Goal: Task Accomplishment & Management: Use online tool/utility

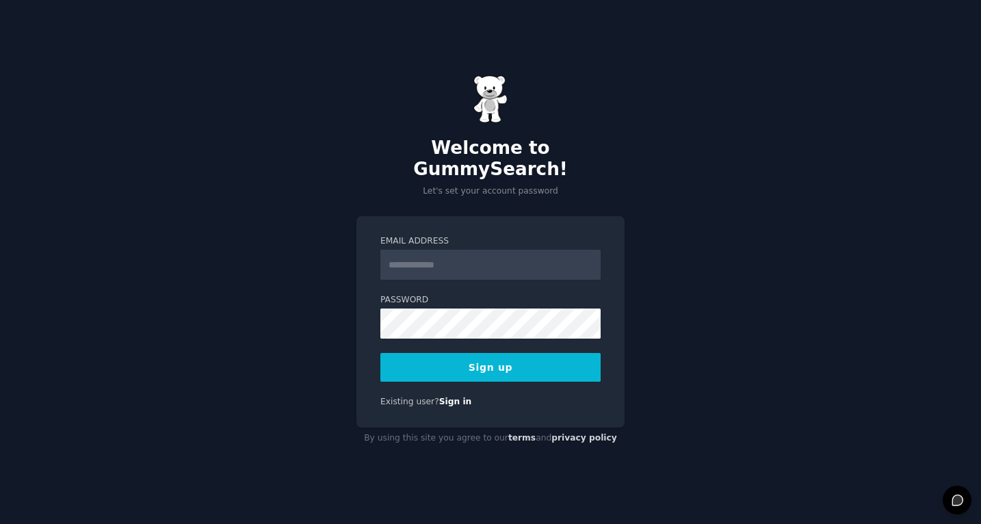
click at [469, 257] on input "Email Address" at bounding box center [490, 265] width 220 height 30
type input "**********"
click at [473, 356] on button "Sign up" at bounding box center [490, 367] width 220 height 29
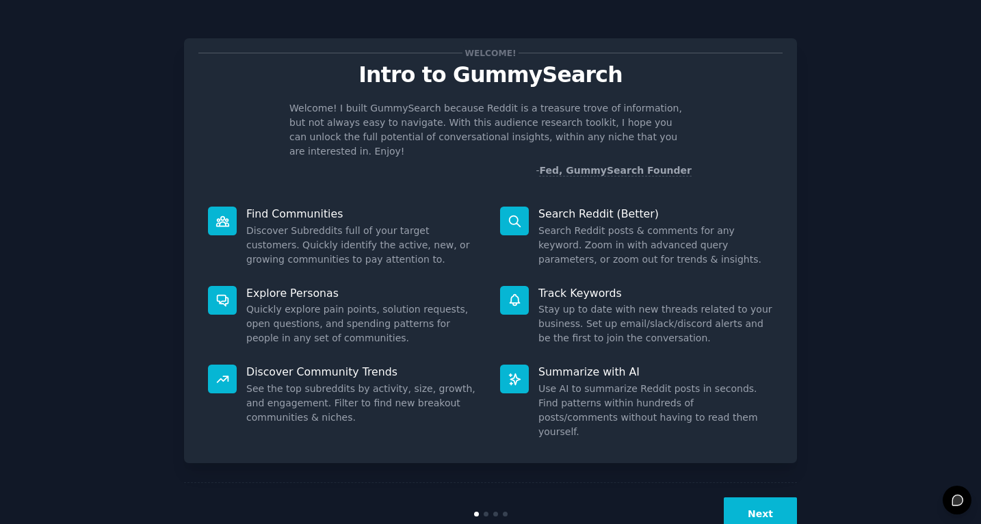
click at [775, 497] on button "Next" at bounding box center [760, 514] width 73 height 34
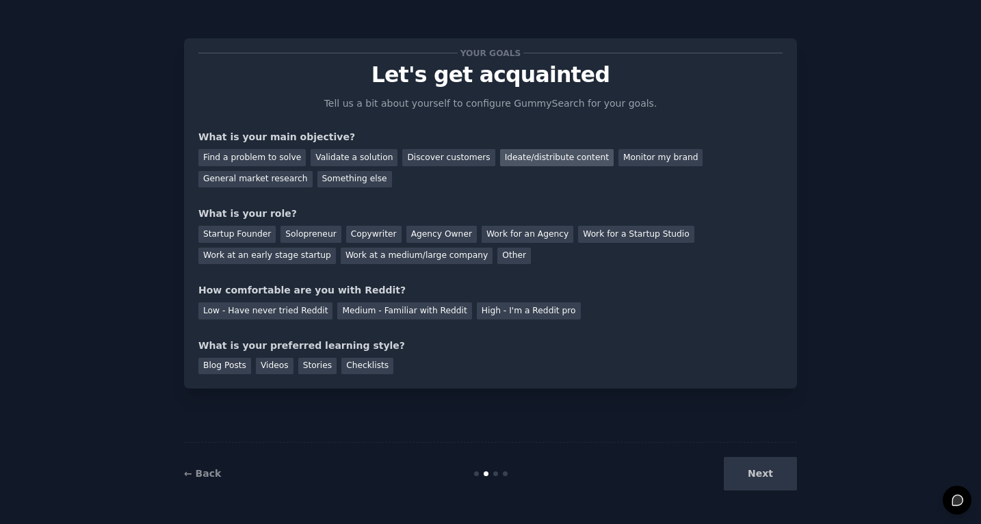
click at [523, 161] on div "Ideate/distribute content" at bounding box center [557, 157] width 114 height 17
click at [450, 154] on div "Discover customers" at bounding box center [448, 157] width 92 height 17
click at [549, 161] on div "Ideate/distribute content" at bounding box center [557, 157] width 114 height 17
click at [446, 155] on div "Discover customers" at bounding box center [448, 157] width 92 height 17
click at [260, 234] on div "Startup Founder" at bounding box center [236, 234] width 77 height 17
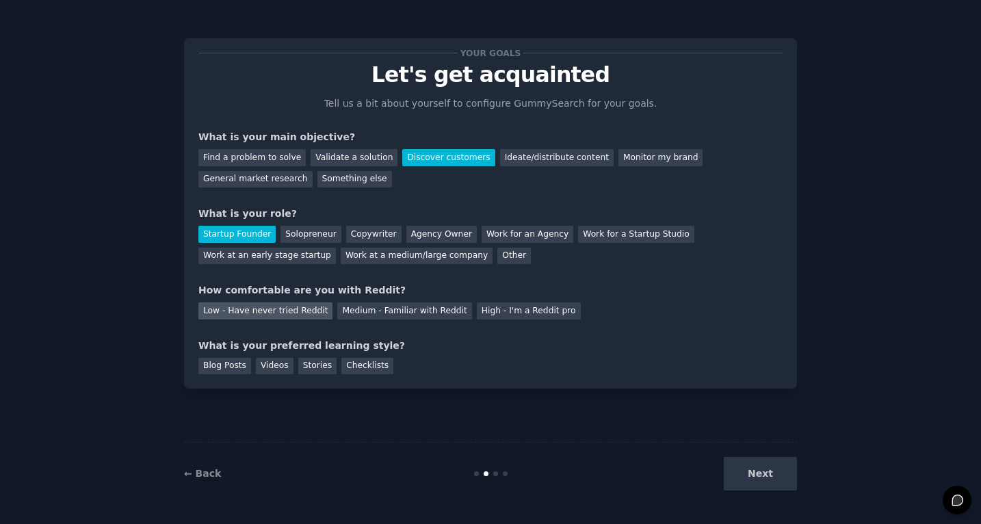
click at [239, 310] on div "Low - Have never tried Reddit" at bounding box center [265, 310] width 134 height 17
click at [380, 310] on div "Medium - Familiar with Reddit" at bounding box center [404, 310] width 134 height 17
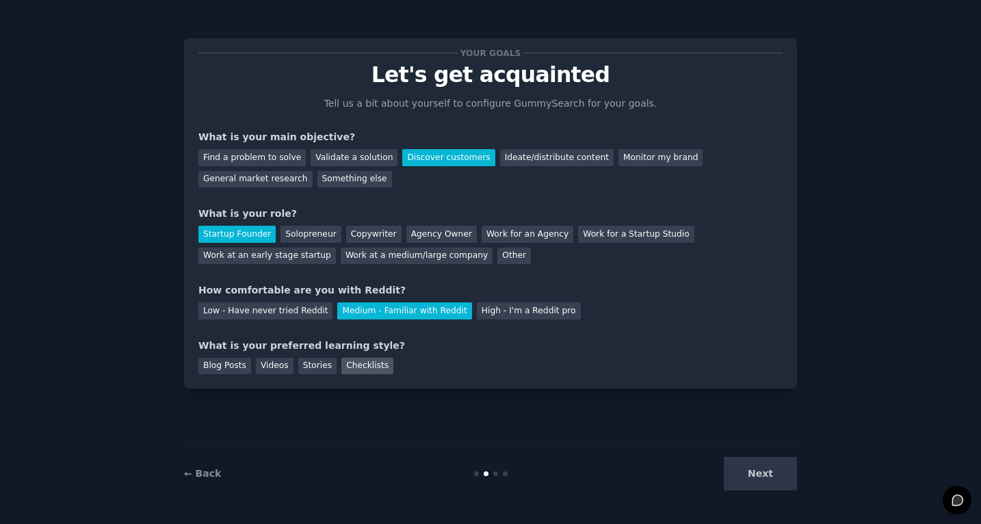
click at [358, 368] on div "Checklists" at bounding box center [367, 366] width 52 height 17
click at [760, 480] on button "Next" at bounding box center [760, 474] width 73 height 34
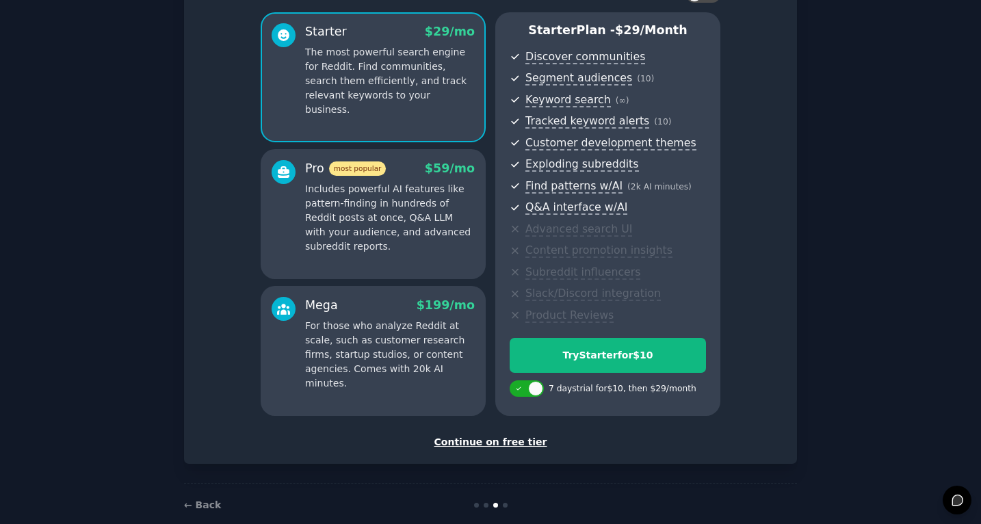
scroll to position [111, 0]
click at [498, 447] on div "Continue on free tier" at bounding box center [490, 441] width 584 height 14
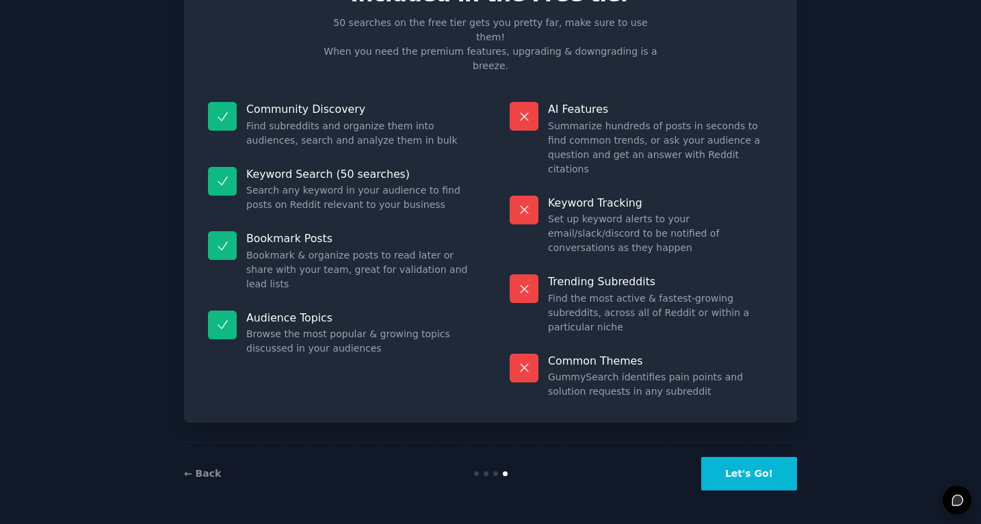
scroll to position [9, 0]
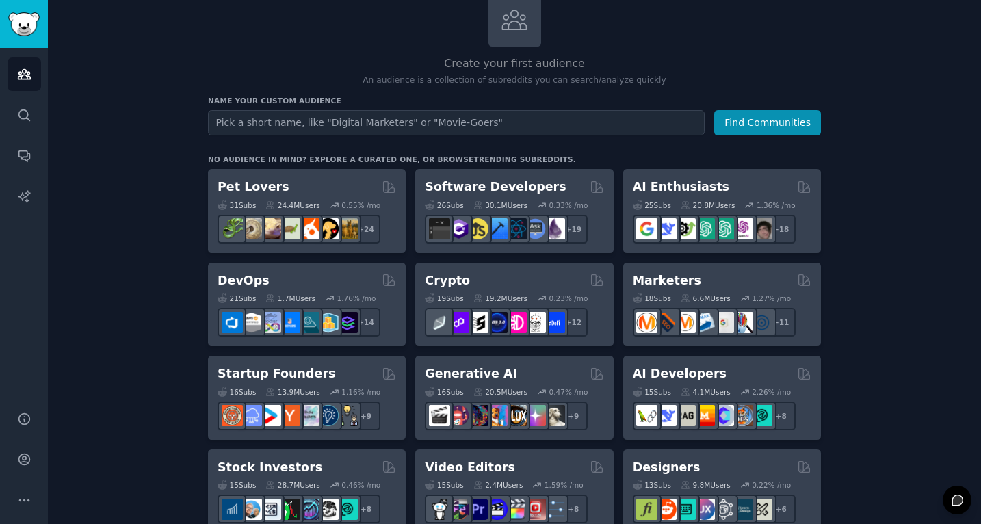
scroll to position [99, 0]
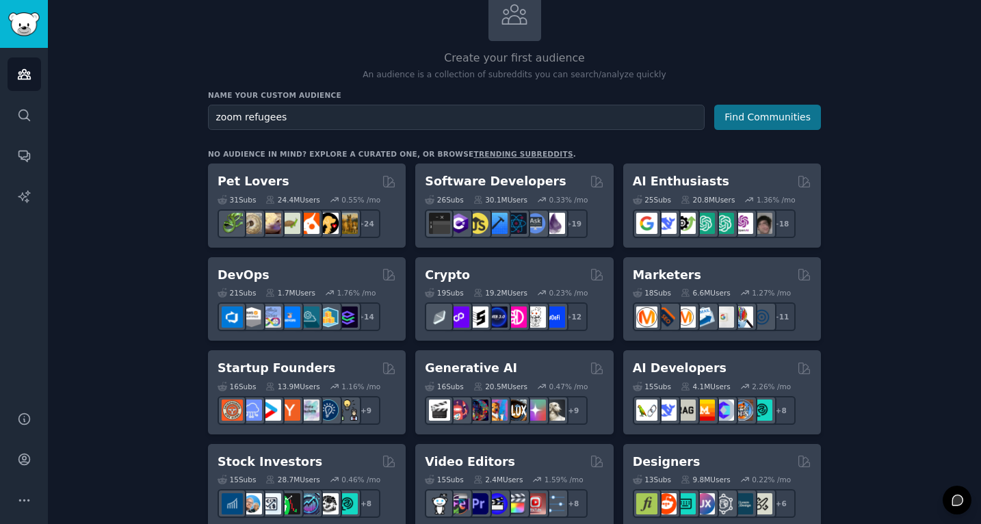
type input "zoom refugees"
click at [735, 122] on button "Find Communities" at bounding box center [767, 117] width 107 height 25
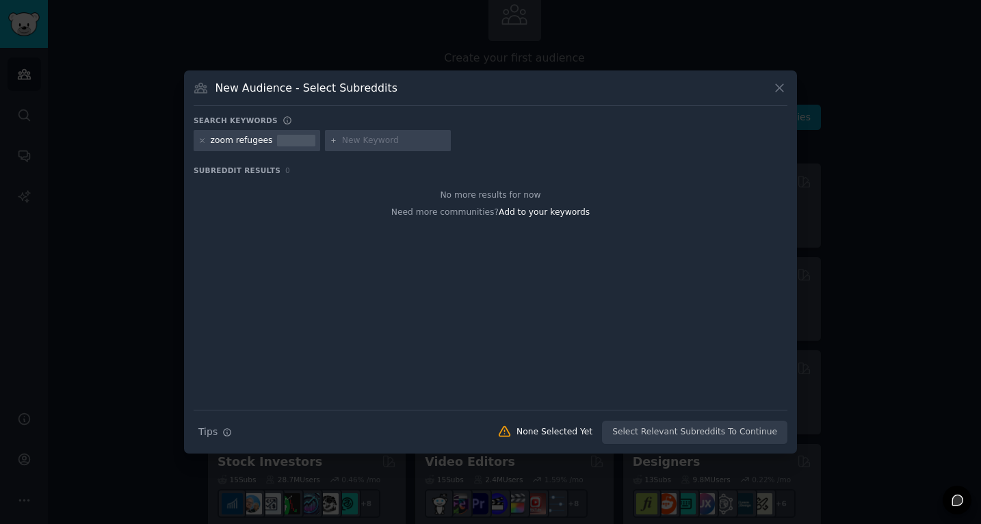
click at [289, 139] on div at bounding box center [296, 141] width 38 height 12
click at [201, 141] on icon at bounding box center [201, 140] width 3 height 3
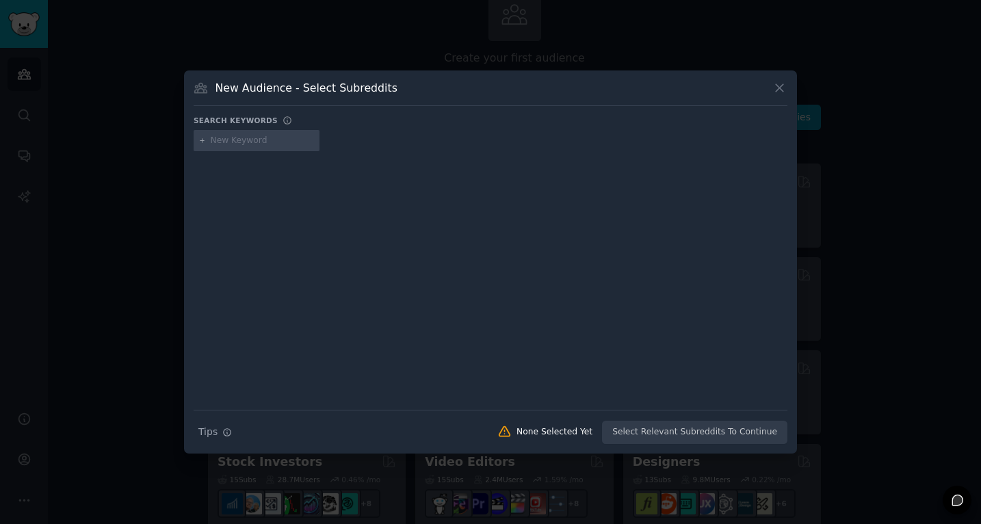
click at [221, 144] on input "text" at bounding box center [263, 141] width 104 height 12
type input "zoom fatigue"
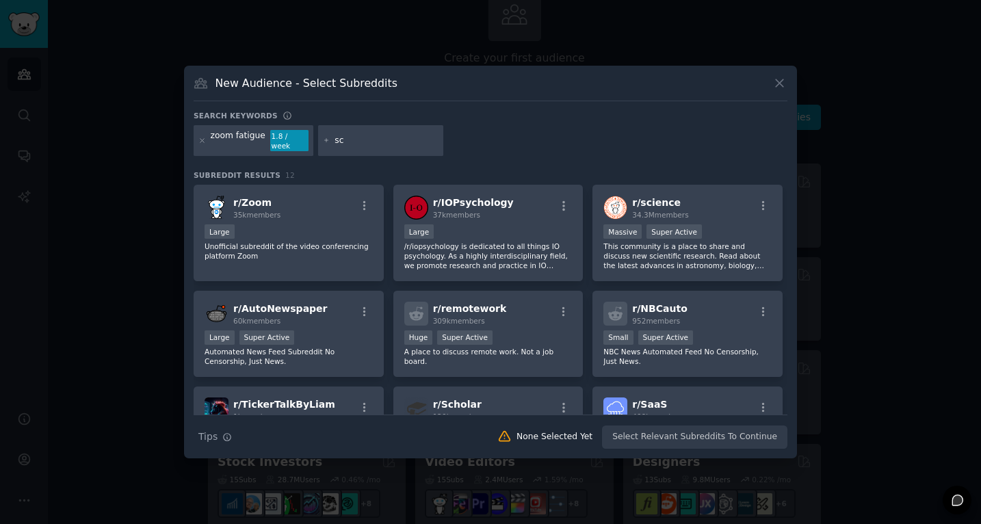
type input "s"
type input "zoom anxiety"
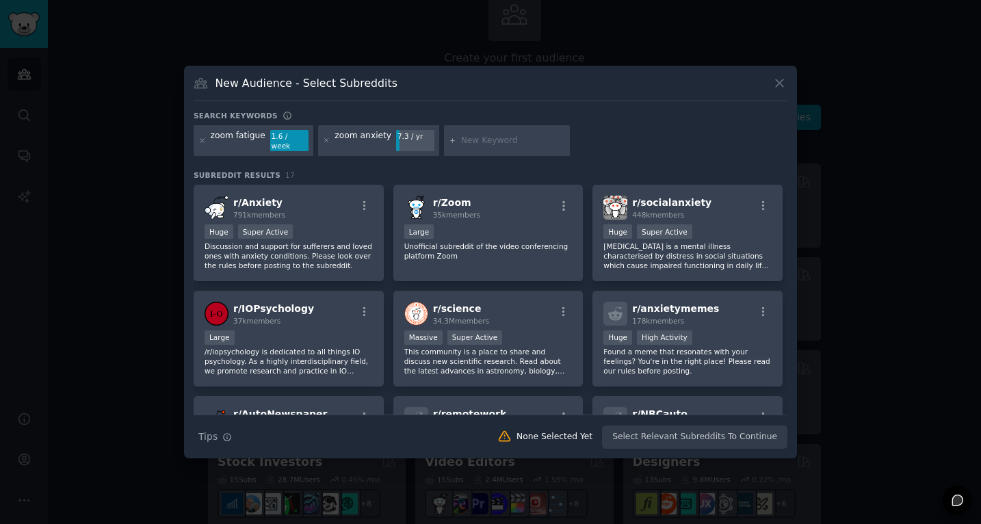
click at [382, 142] on div "zoom anxiety" at bounding box center [363, 141] width 57 height 22
click at [335, 143] on div "zoom anxiety" at bounding box center [363, 141] width 57 height 22
click at [496, 142] on input "text" at bounding box center [513, 141] width 104 height 12
type input "r"
type input "remote meeting"
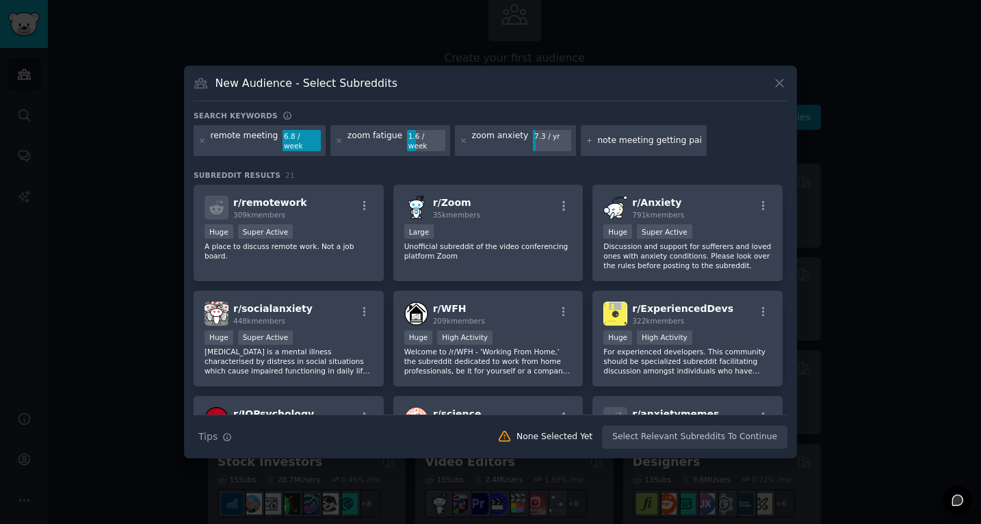
type input "remote meeting getting paid"
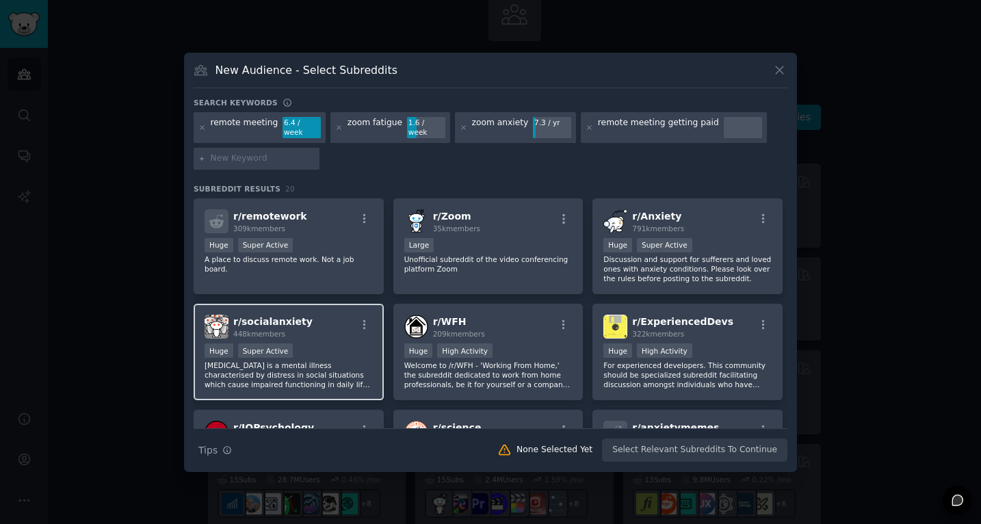
click at [300, 238] on div "Huge Super Active" at bounding box center [289, 246] width 168 height 17
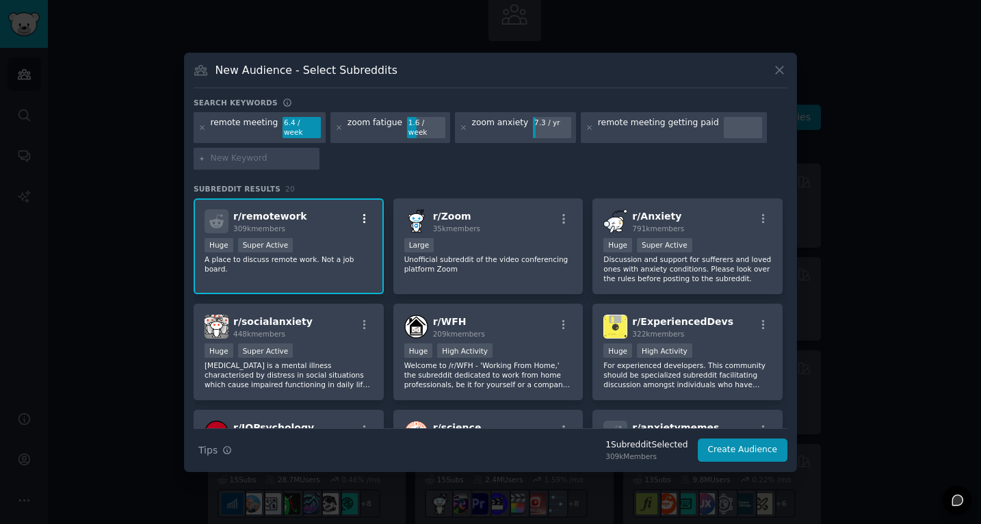
click at [363, 215] on icon "button" at bounding box center [364, 219] width 3 height 10
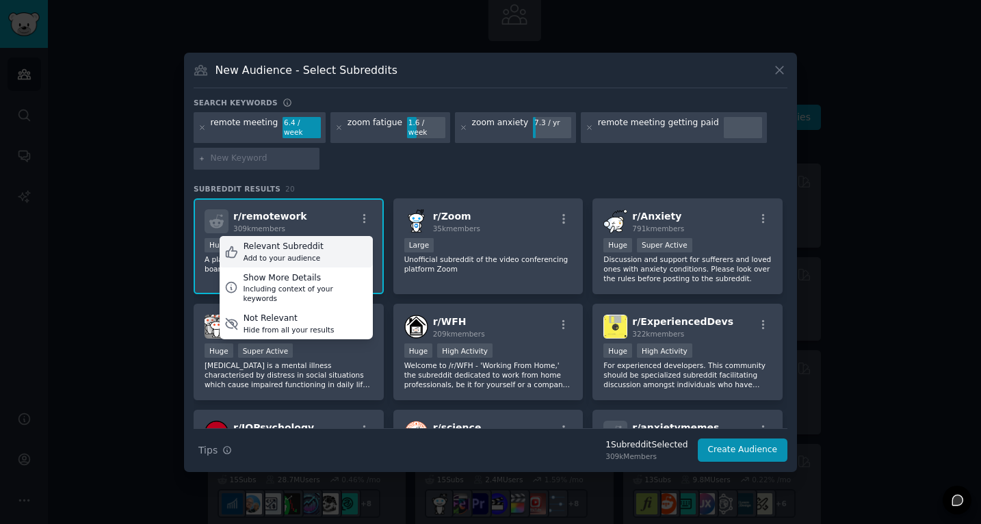
click at [313, 253] on div "Add to your audience" at bounding box center [284, 258] width 80 height 10
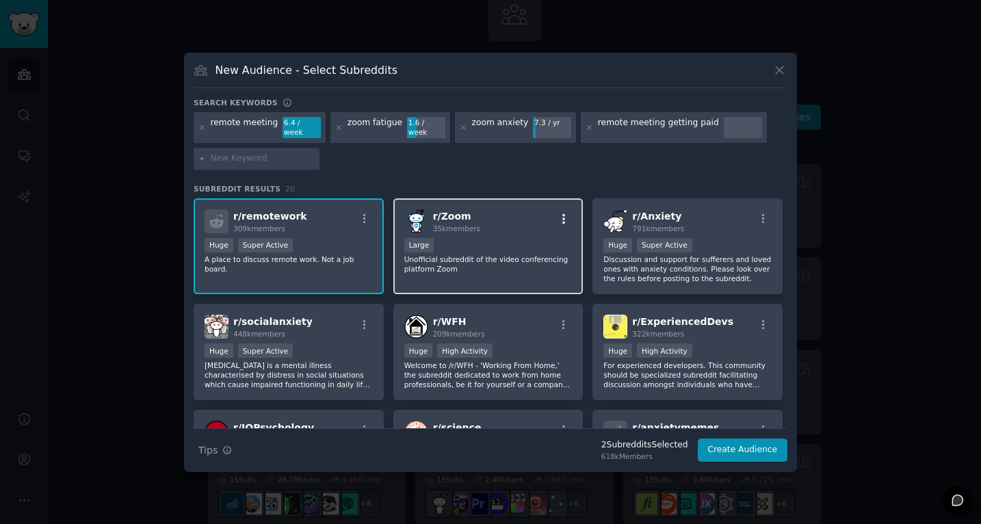
click at [563, 213] on icon "button" at bounding box center [564, 219] width 12 height 12
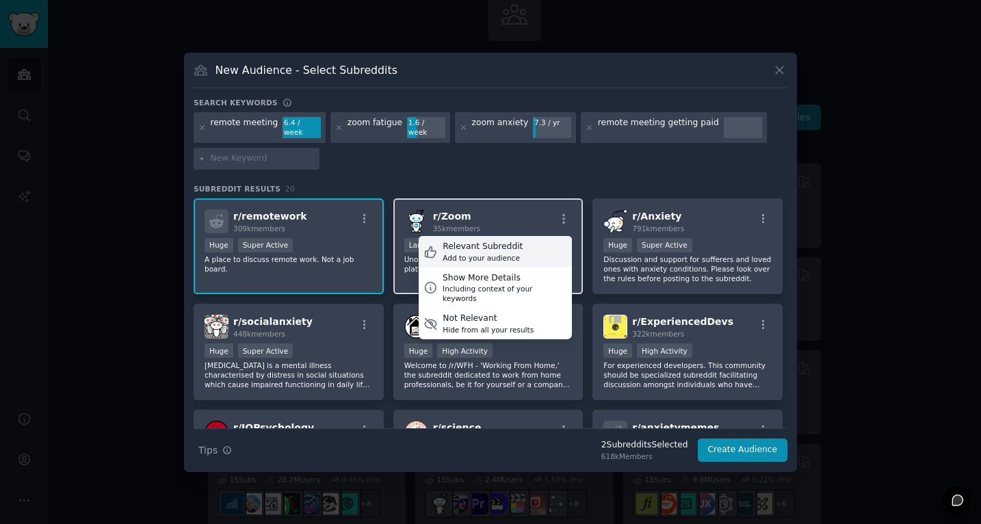
click at [530, 244] on div "Relevant Subreddit Add to your audience" at bounding box center [495, 251] width 153 height 31
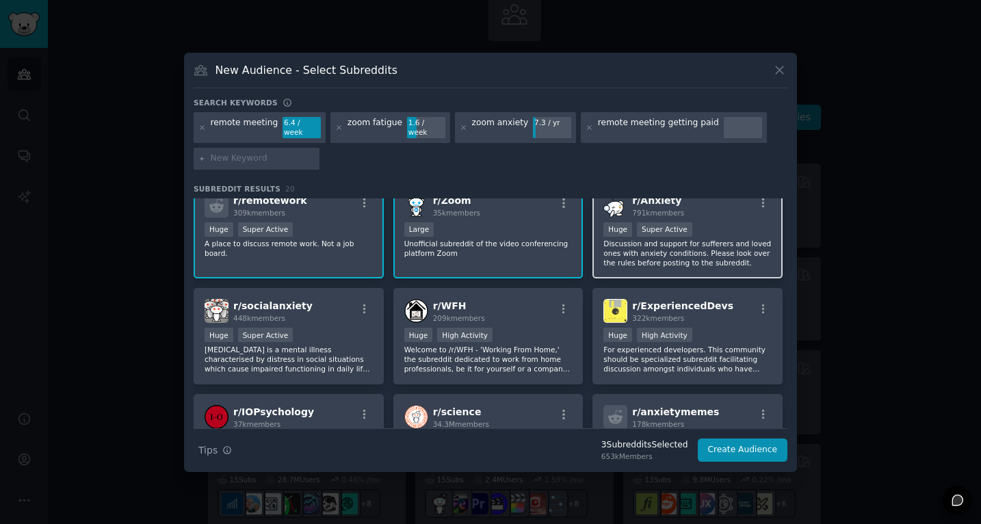
scroll to position [4, 0]
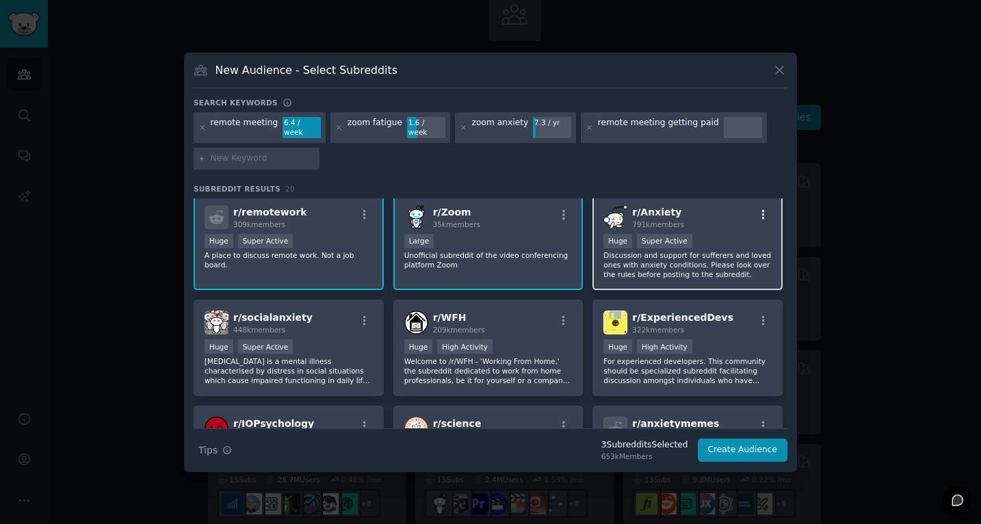
click at [758, 212] on icon "button" at bounding box center [763, 215] width 12 height 12
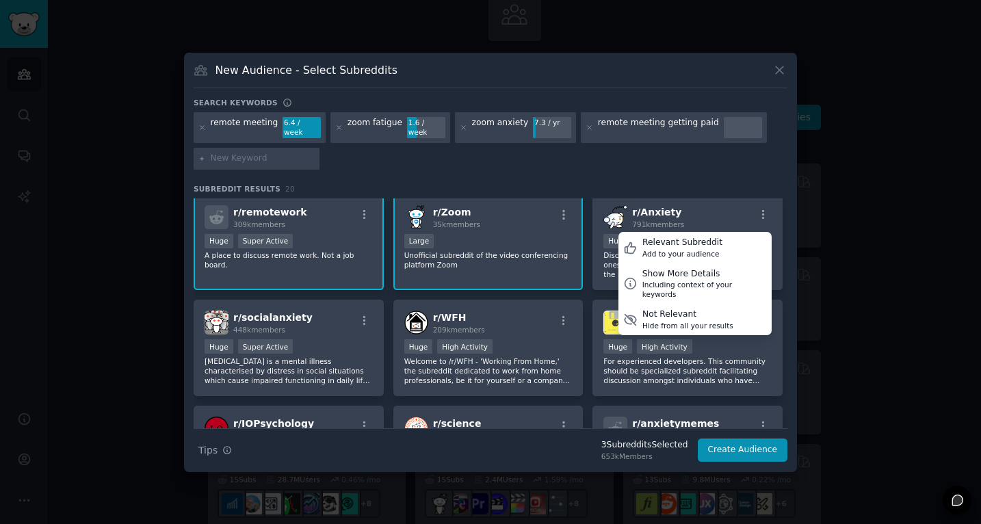
click at [584, 293] on div "r/ remotework 309k members Huge Super Active A place to discuss remote work. No…" at bounding box center [491, 400] width 594 height 413
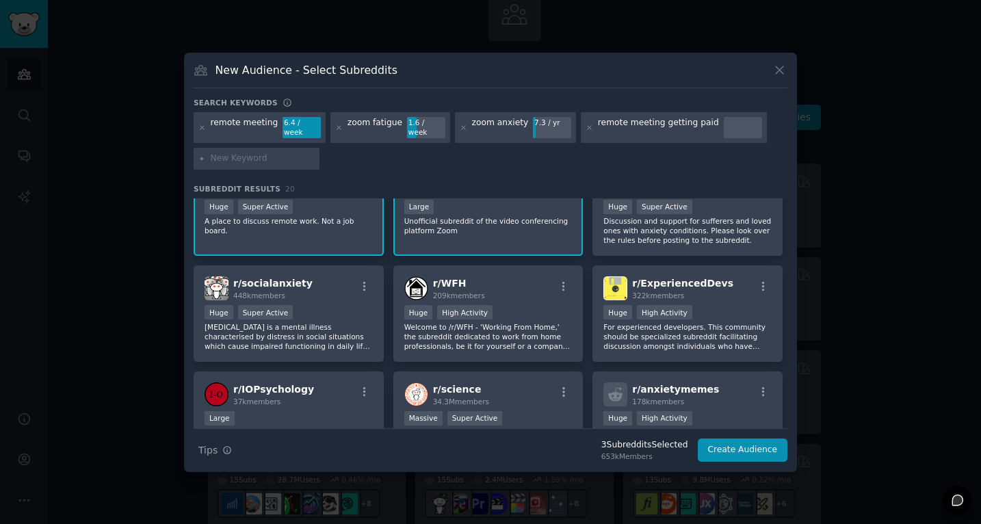
scroll to position [43, 0]
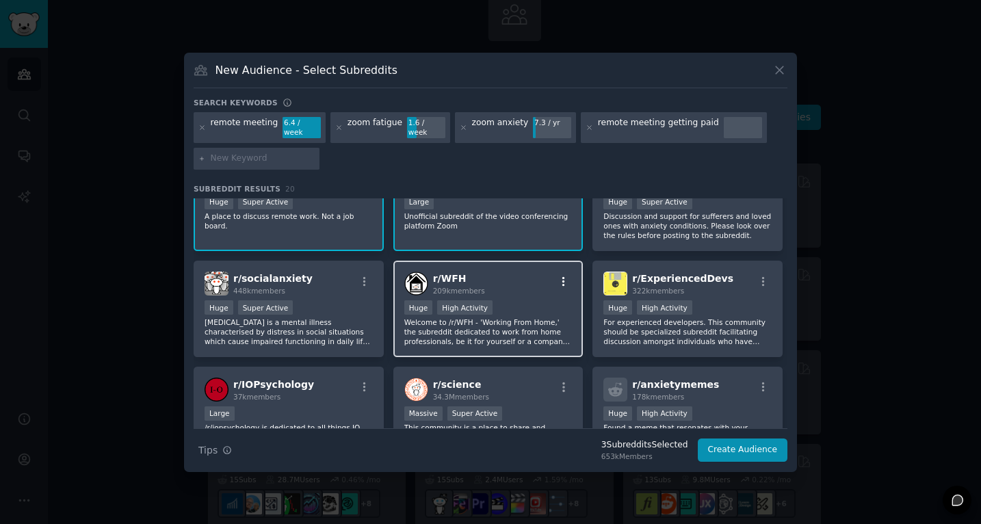
click at [563, 276] on icon "button" at bounding box center [564, 282] width 12 height 12
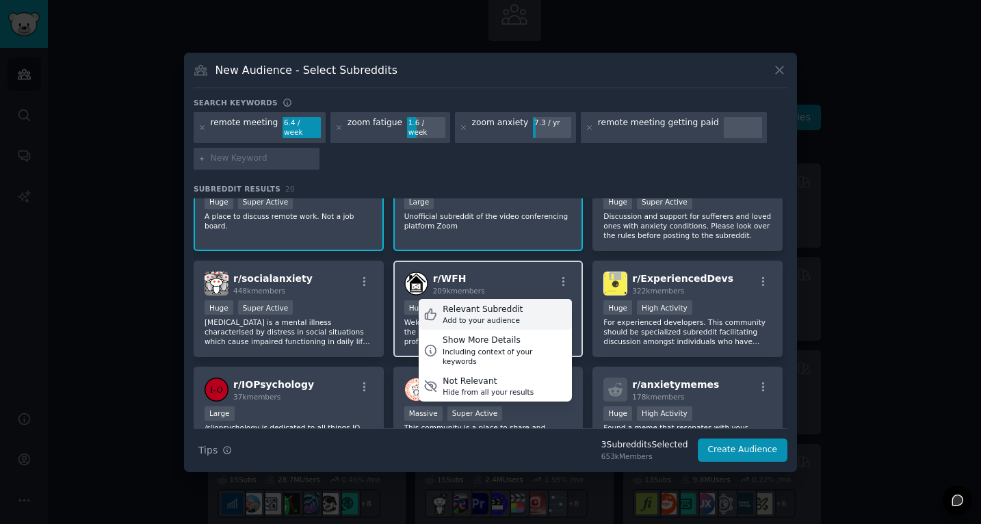
click at [514, 315] on div "Add to your audience" at bounding box center [483, 320] width 80 height 10
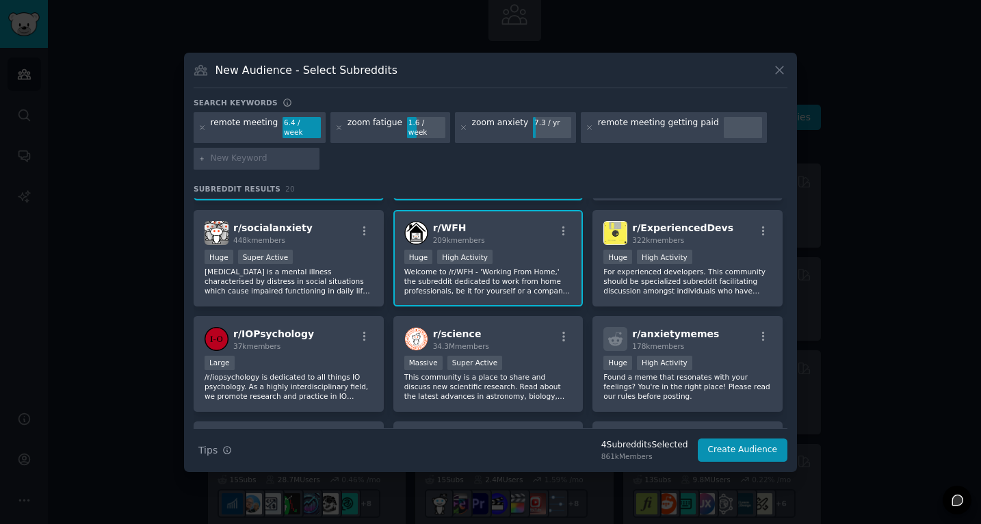
scroll to position [112, 0]
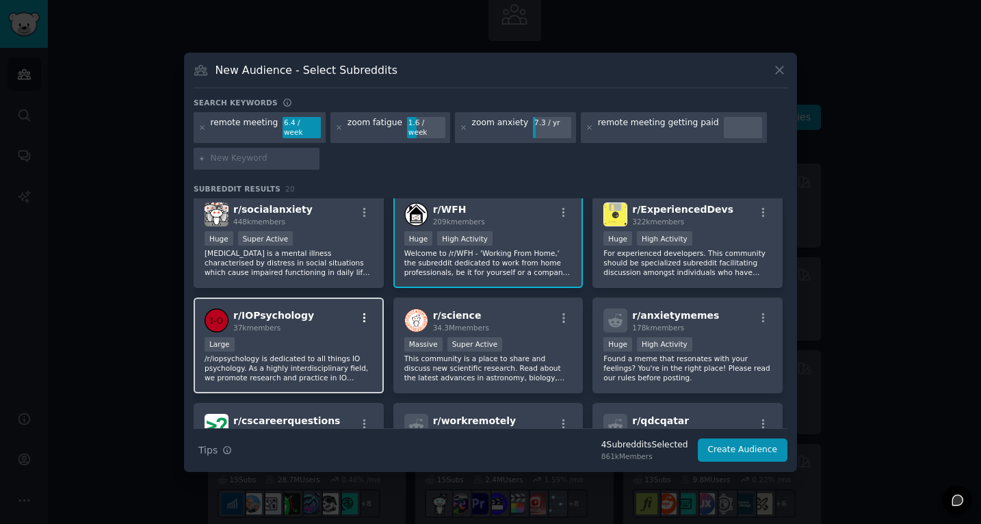
click at [363, 317] on icon "button" at bounding box center [364, 318] width 3 height 10
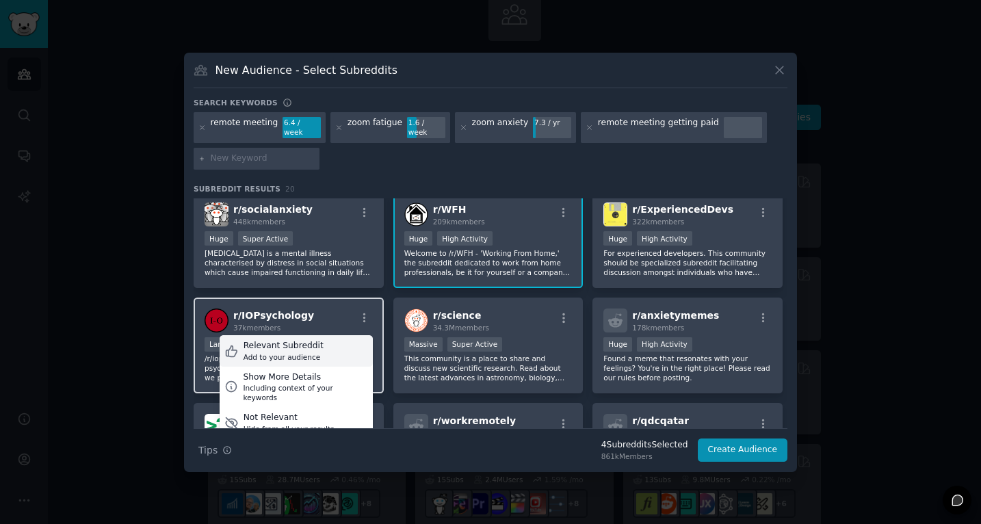
click at [314, 352] on div "Add to your audience" at bounding box center [284, 357] width 80 height 10
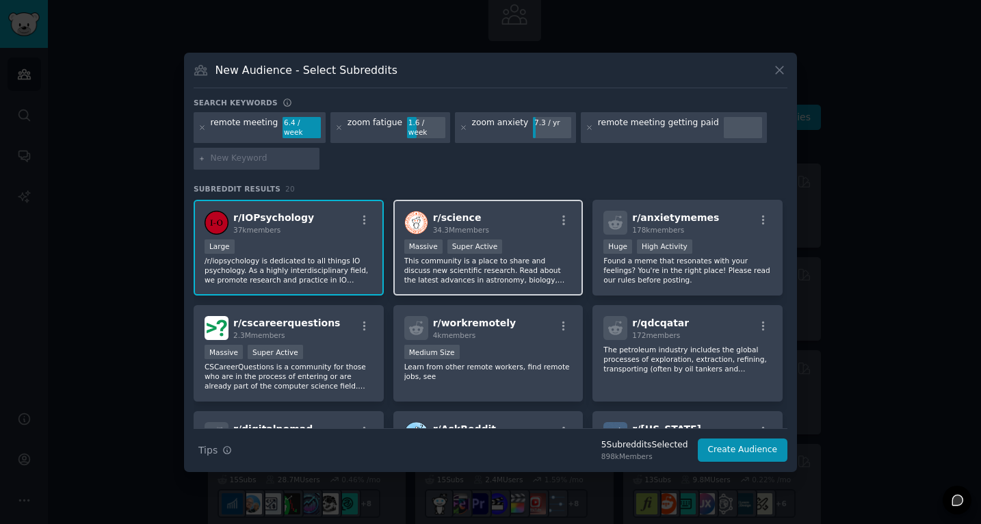
scroll to position [211, 0]
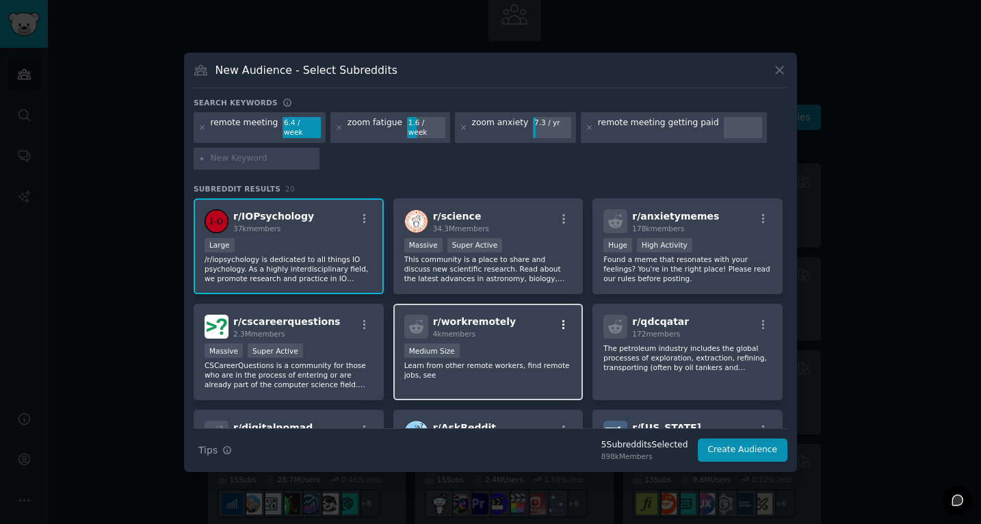
click at [561, 319] on icon "button" at bounding box center [564, 325] width 12 height 12
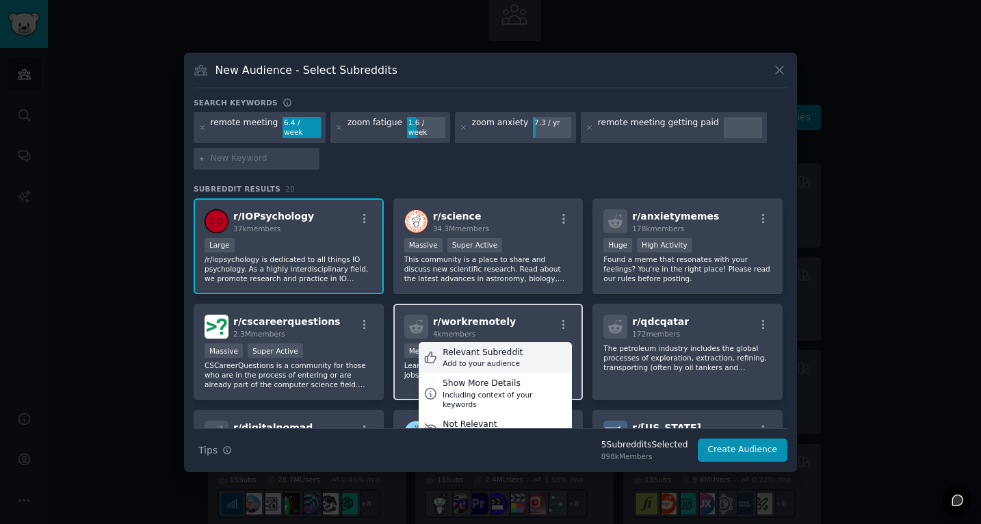
click at [528, 348] on div "Relevant Subreddit Add to your audience" at bounding box center [495, 357] width 153 height 31
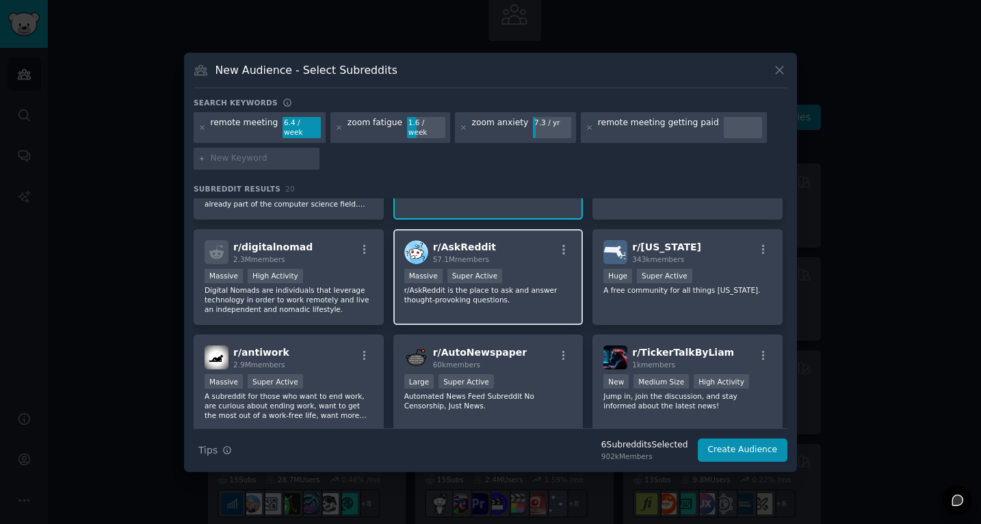
scroll to position [394, 0]
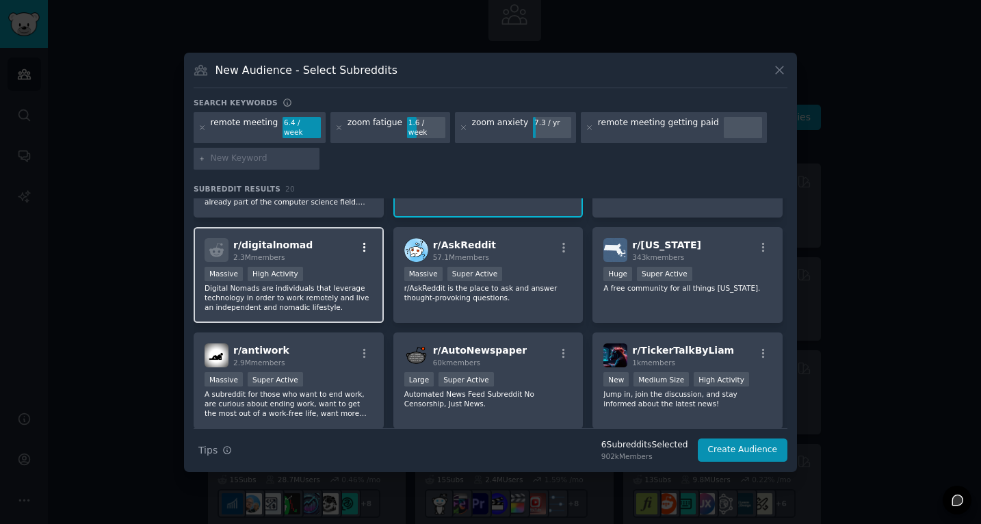
click at [364, 246] on icon "button" at bounding box center [364, 248] width 3 height 10
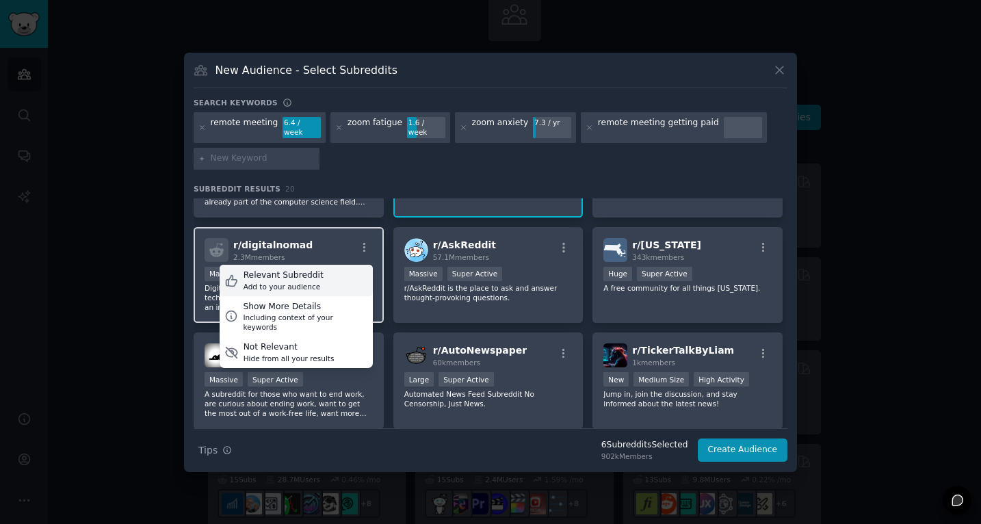
click at [316, 272] on div "Relevant Subreddit" at bounding box center [284, 276] width 80 height 12
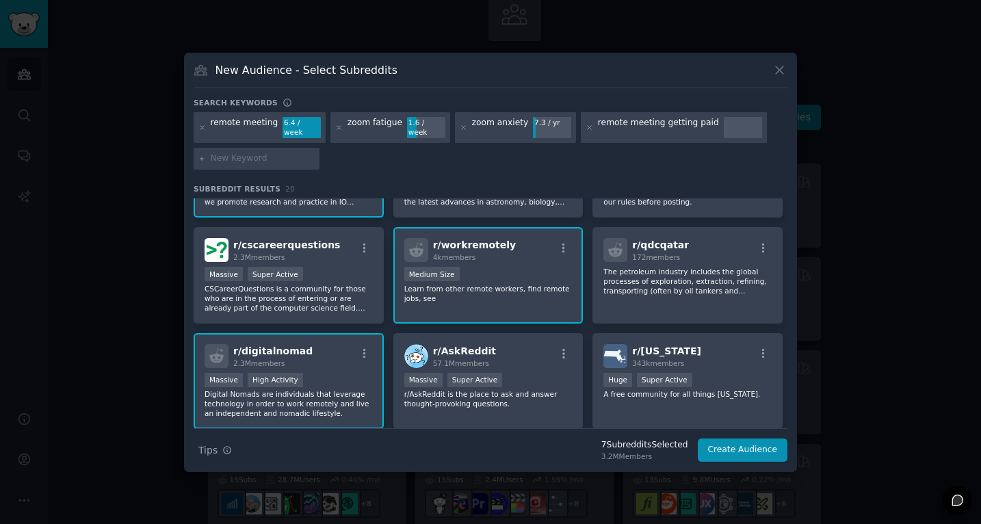
scroll to position [0, 0]
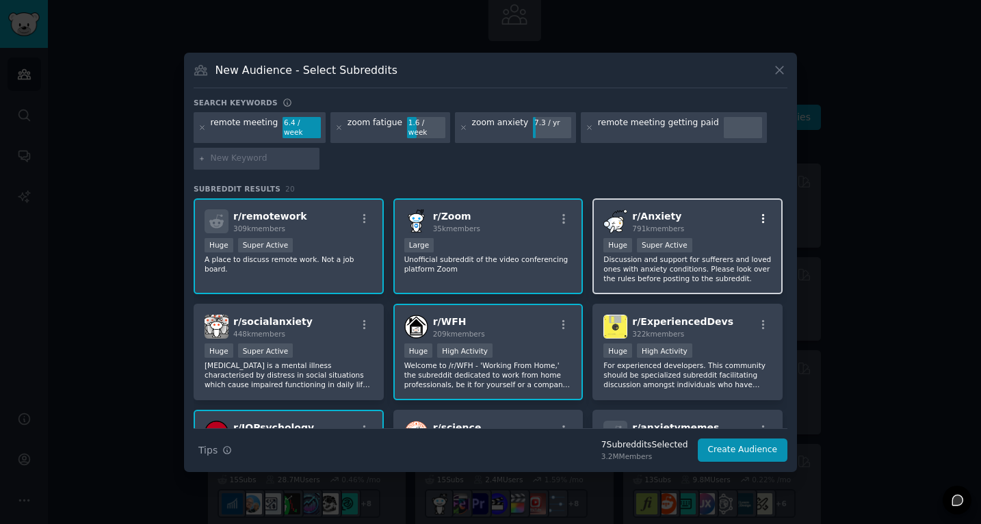
click at [759, 215] on icon "button" at bounding box center [763, 219] width 12 height 12
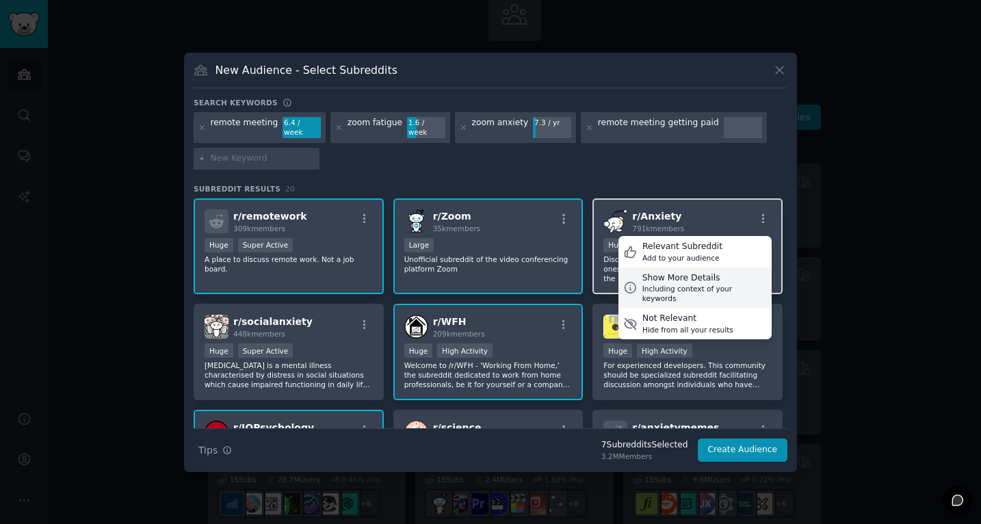
click at [717, 272] on div "Show More Details" at bounding box center [704, 278] width 125 height 12
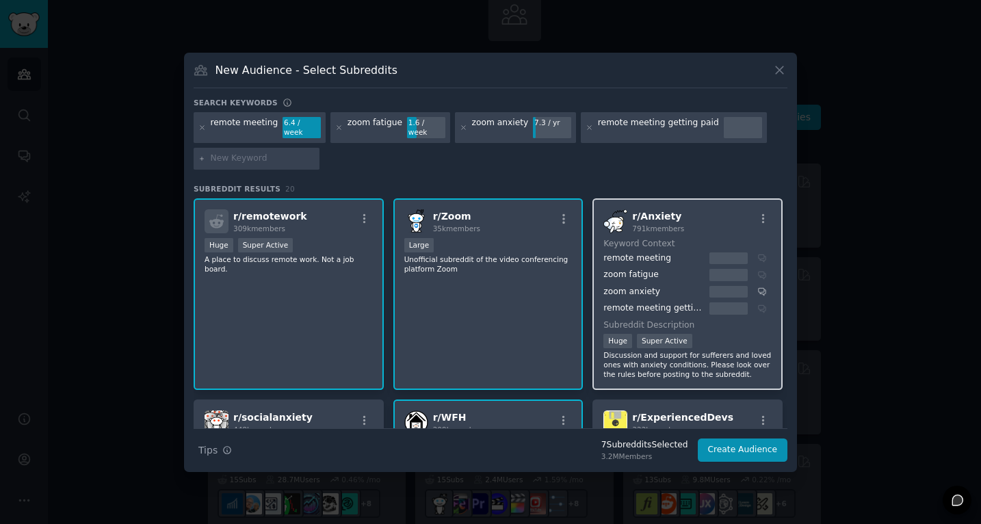
click at [722, 286] on div at bounding box center [728, 292] width 38 height 12
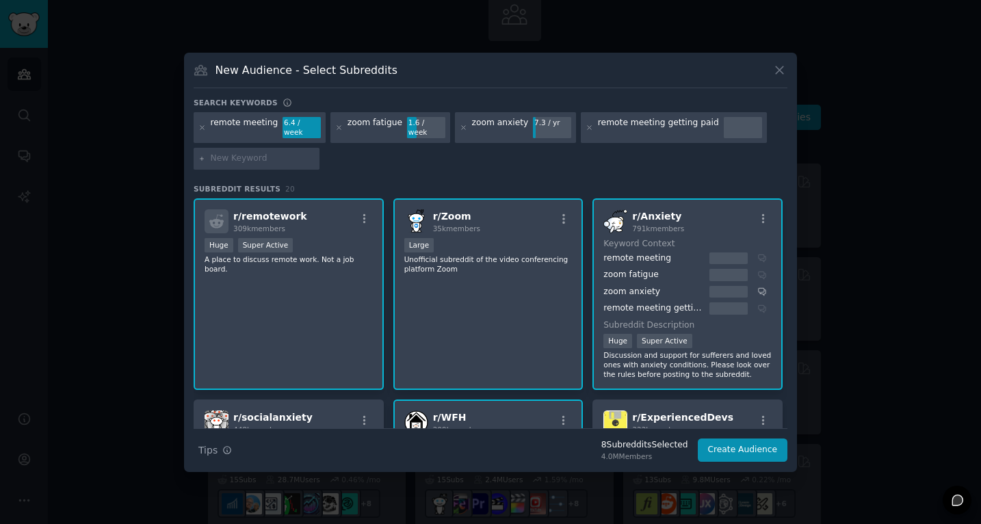
click at [724, 275] on div at bounding box center [728, 275] width 38 height 12
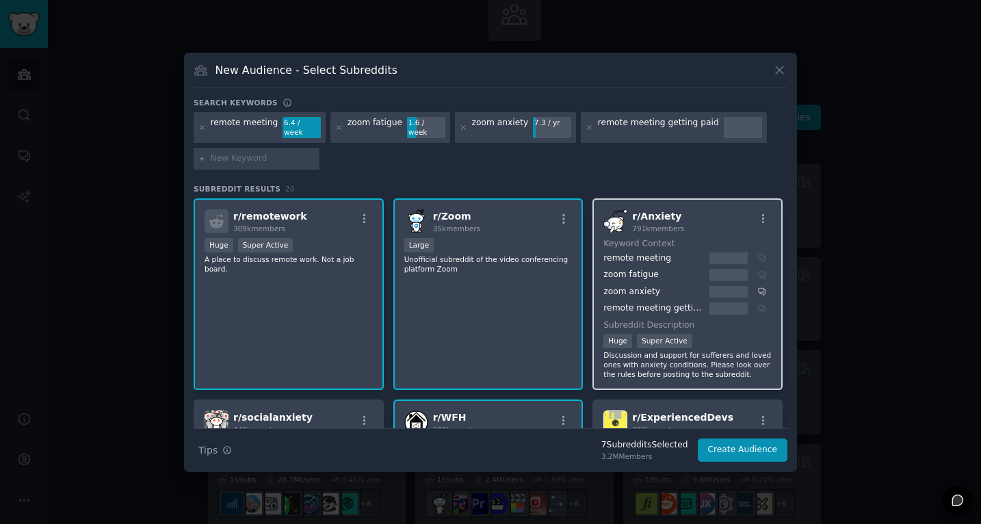
click at [757, 271] on div "zoom fatigue" at bounding box center [685, 275] width 164 height 12
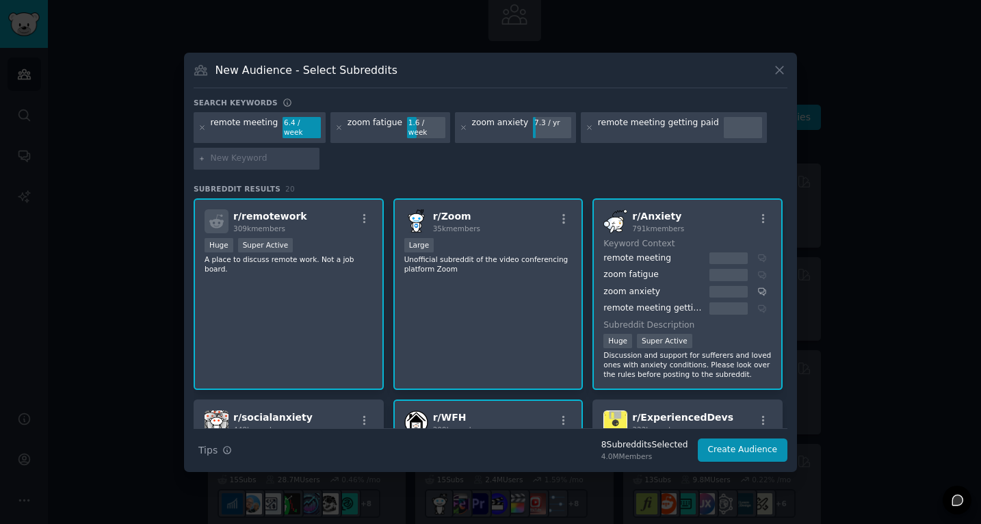
click at [636, 254] on div "remote meeting" at bounding box center [653, 258] width 101 height 12
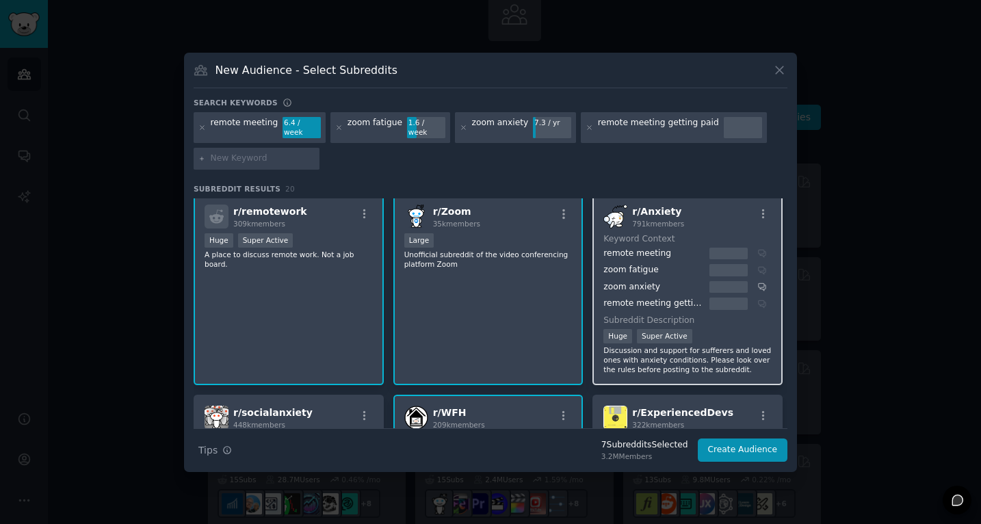
scroll to position [1, 0]
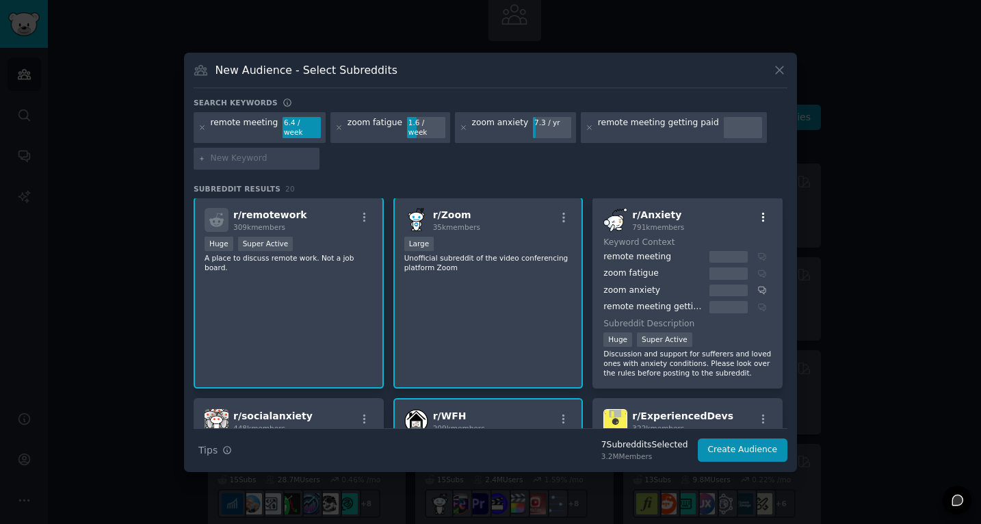
click at [762, 211] on icon "button" at bounding box center [763, 217] width 12 height 12
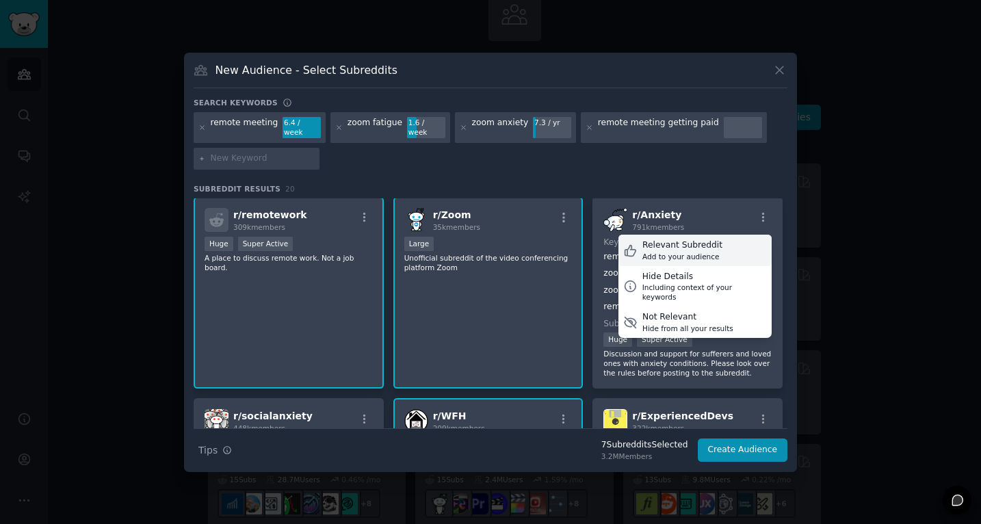
click at [685, 240] on div "Relevant Subreddit" at bounding box center [682, 245] width 80 height 12
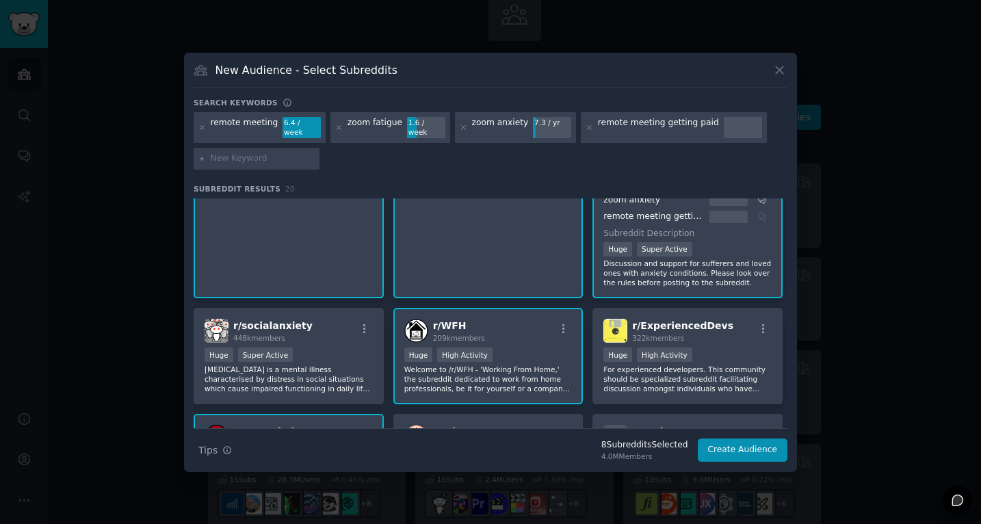
scroll to position [105, 0]
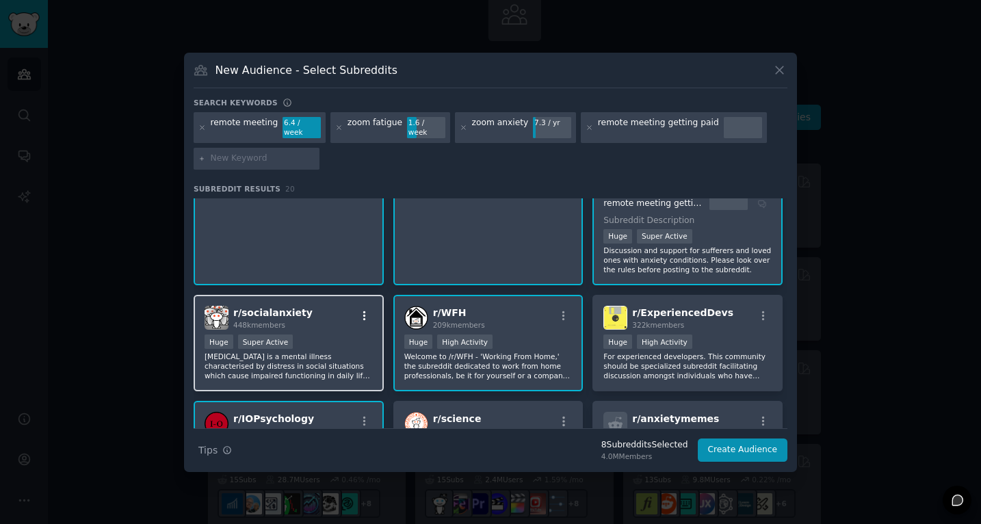
click at [366, 310] on icon "button" at bounding box center [364, 316] width 12 height 12
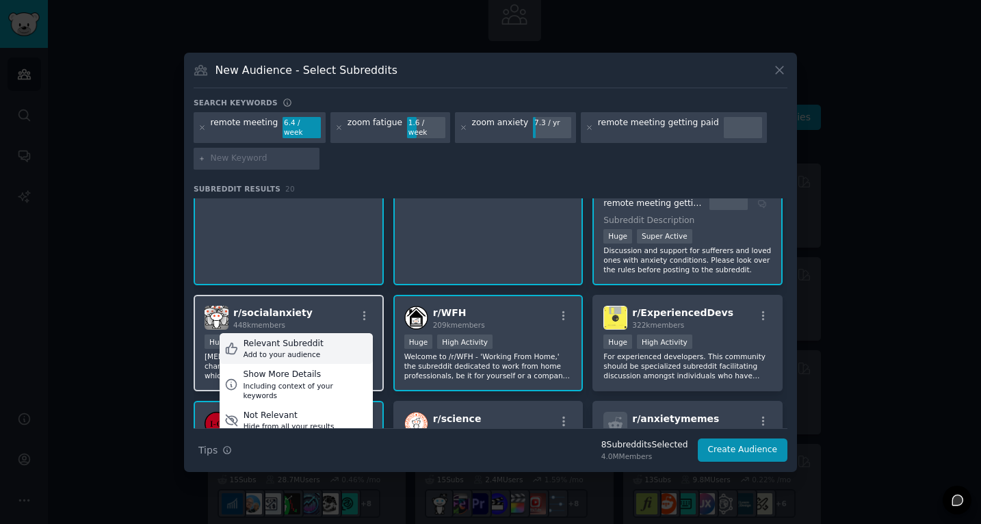
click at [305, 341] on div "Relevant Subreddit" at bounding box center [284, 344] width 80 height 12
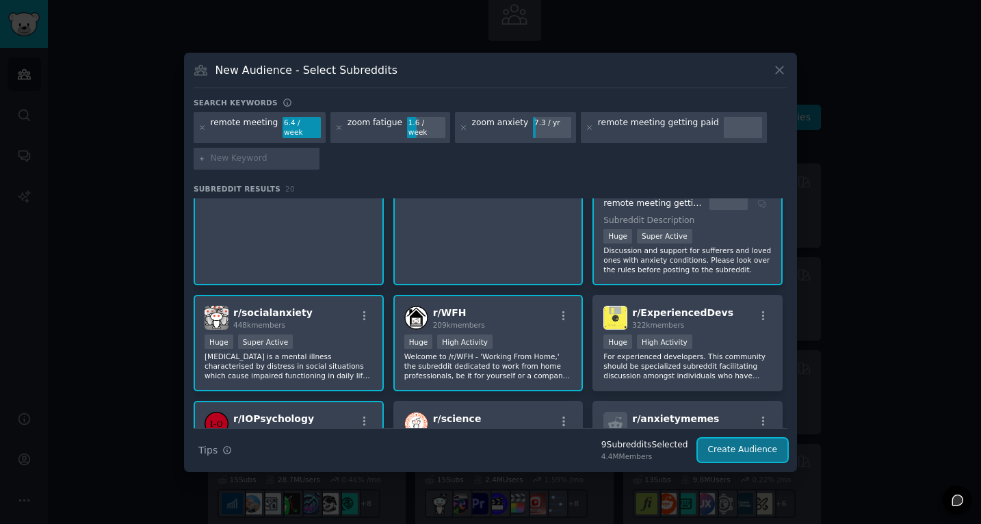
click at [755, 446] on button "Create Audience" at bounding box center [743, 450] width 90 height 23
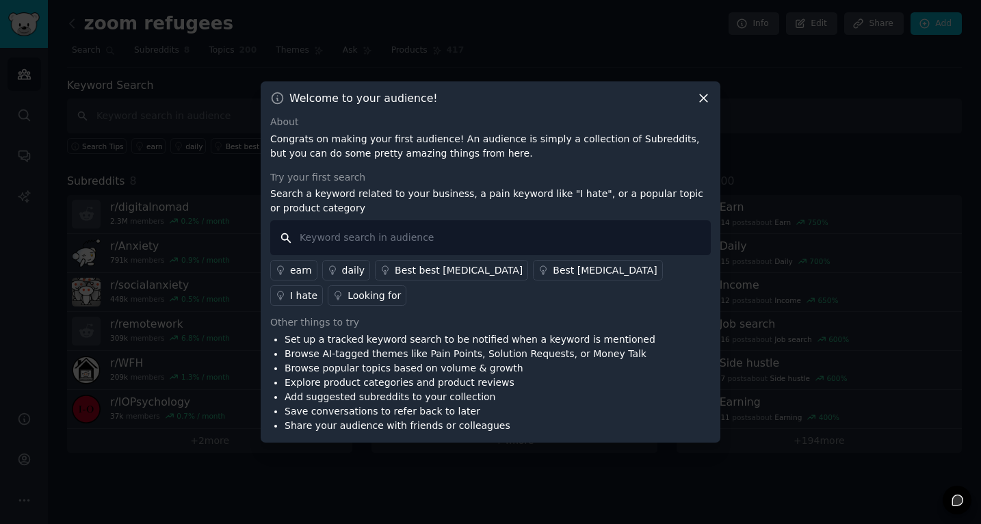
click at [468, 244] on input "text" at bounding box center [490, 237] width 441 height 35
type input ""zoom fatigue""
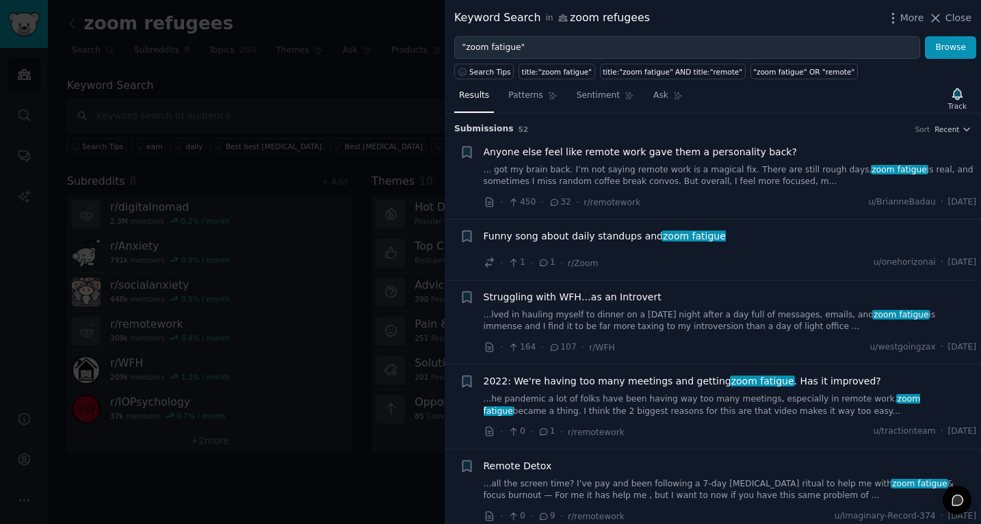
click at [721, 151] on span "Anyone else feel like remote work gave them a personality back?" at bounding box center [640, 152] width 313 height 14
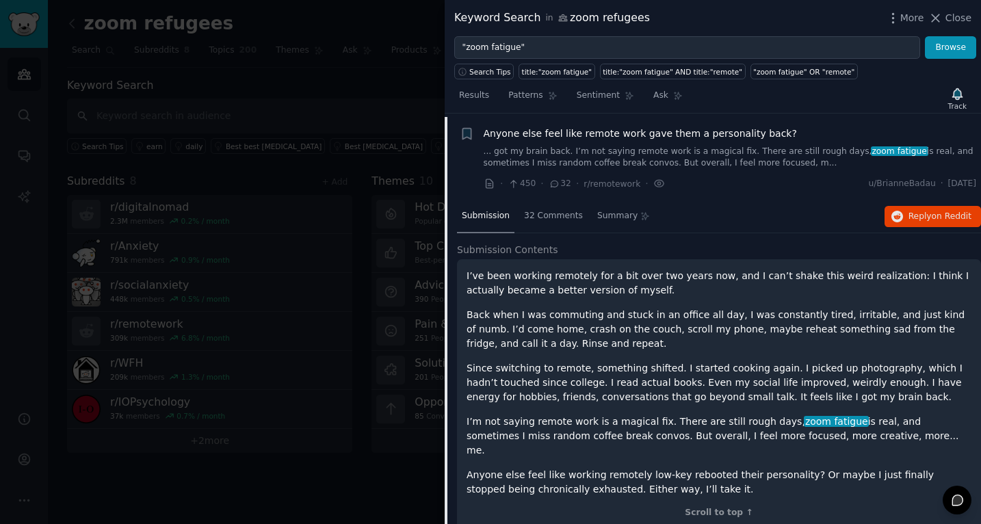
scroll to position [16, 0]
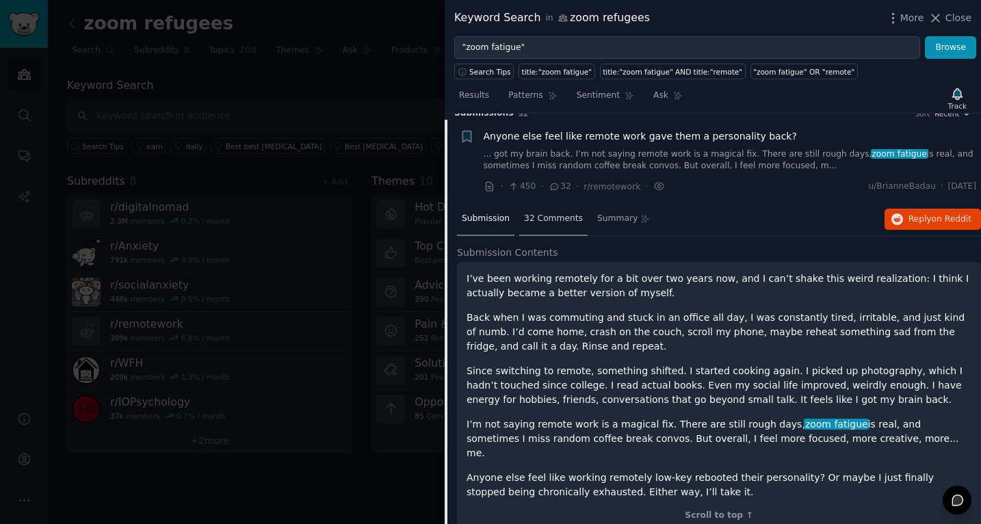
click at [567, 221] on span "32 Comments" at bounding box center [553, 219] width 59 height 12
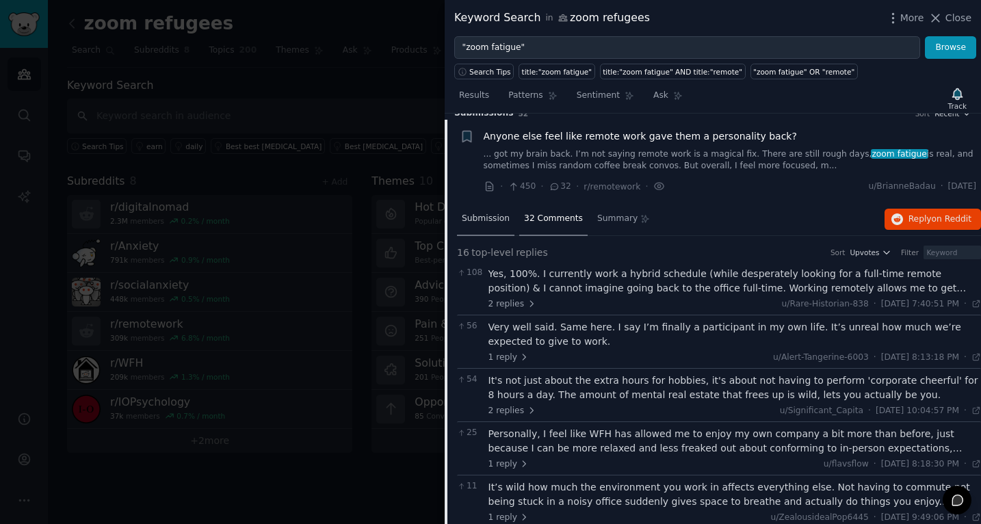
click at [487, 218] on span "Submission" at bounding box center [486, 219] width 48 height 12
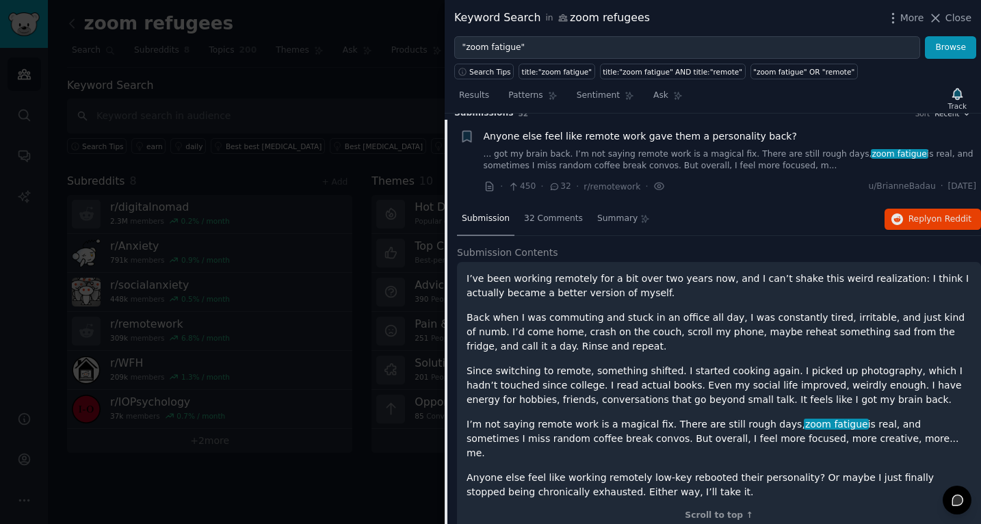
scroll to position [0, 0]
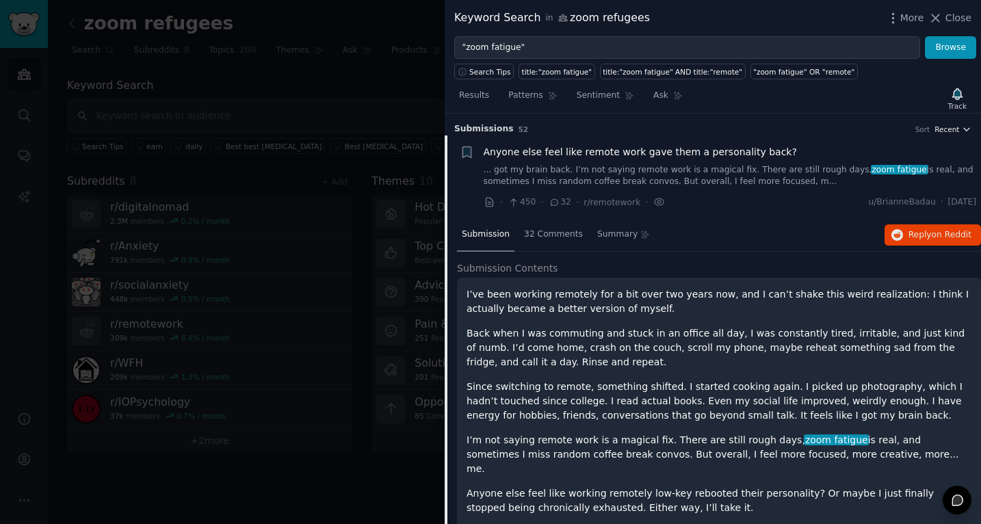
click at [950, 131] on span "Recent" at bounding box center [947, 130] width 25 height 10
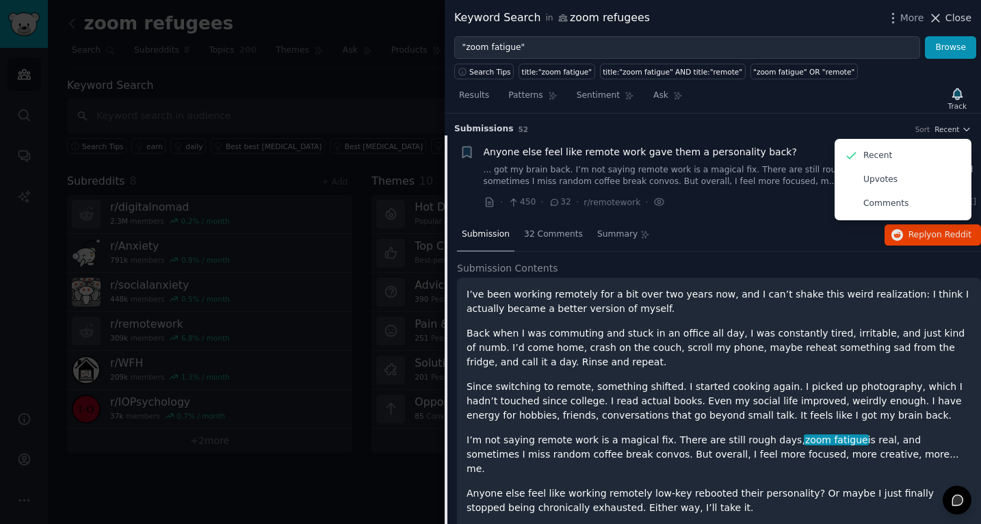
click at [945, 19] on button "Close" at bounding box center [949, 18] width 43 height 14
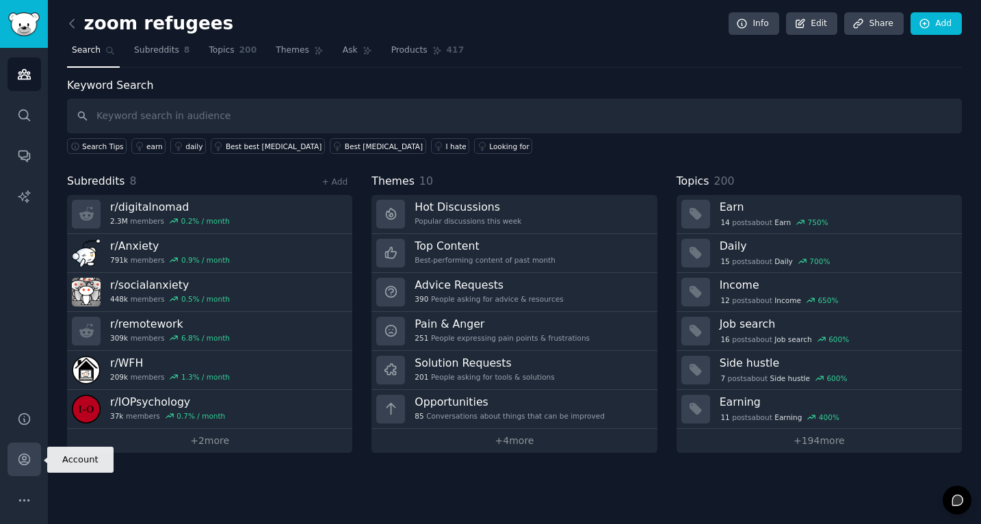
click at [25, 461] on icon "Sidebar" at bounding box center [23, 459] width 11 height 11
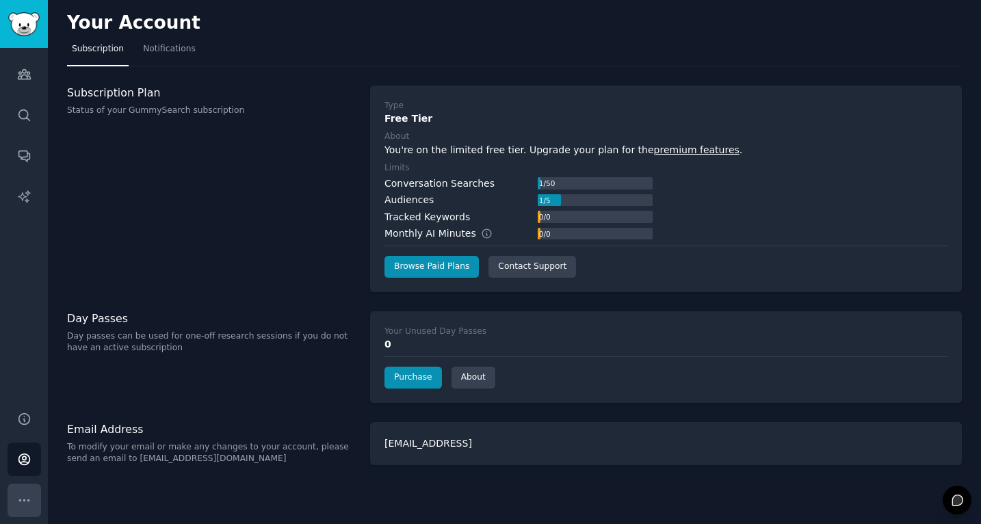
click at [26, 497] on icon "Sidebar" at bounding box center [24, 500] width 14 height 14
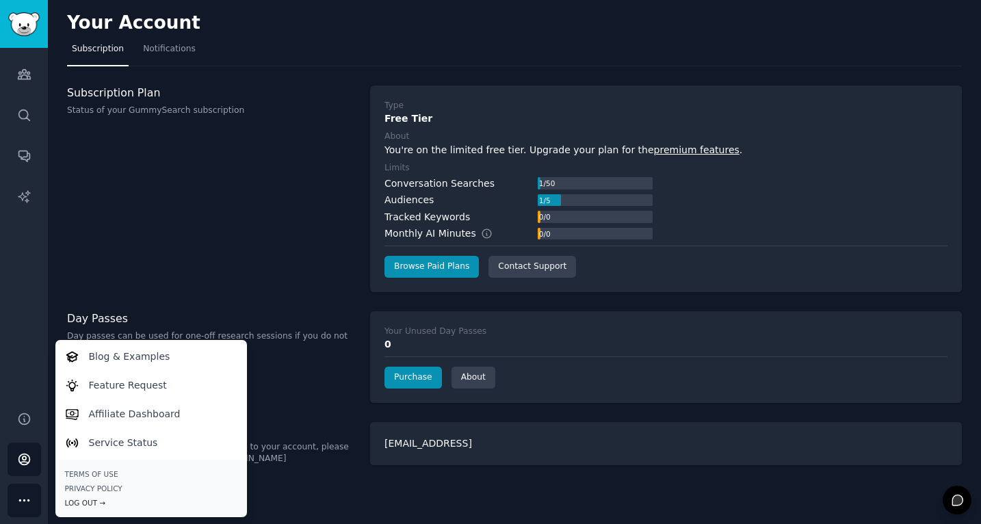
click at [96, 502] on div "Log Out →" at bounding box center [151, 503] width 172 height 10
